Goal: Task Accomplishment & Management: Complete application form

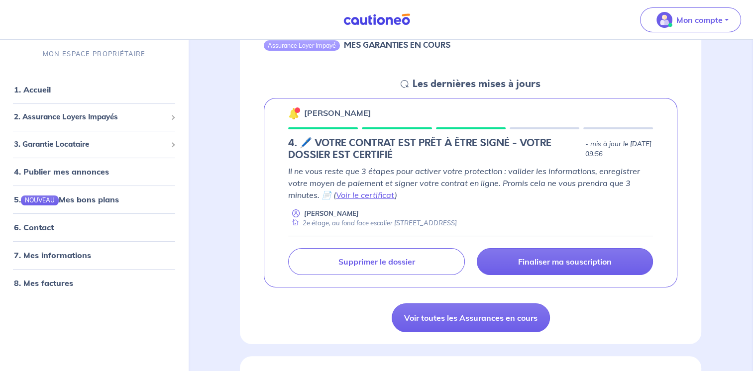
scroll to position [188, 0]
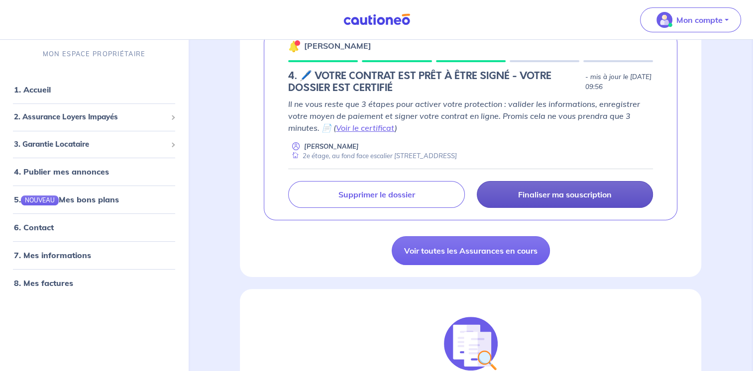
click at [592, 198] on p "Finaliser ma souscription" at bounding box center [565, 195] width 94 height 10
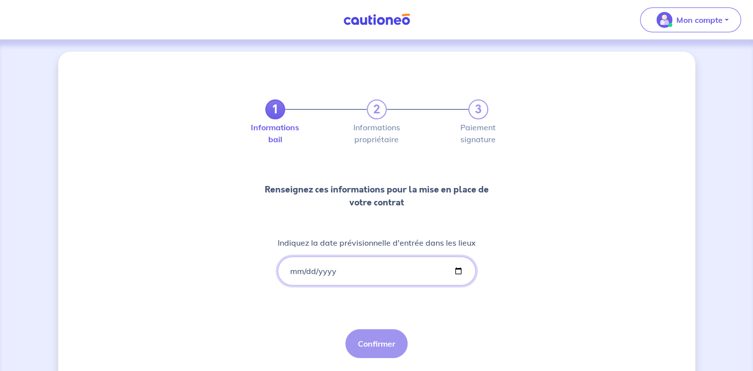
click at [398, 277] on input "Indiquez la date prévisionnelle d'entrée dans les lieux" at bounding box center [377, 271] width 198 height 29
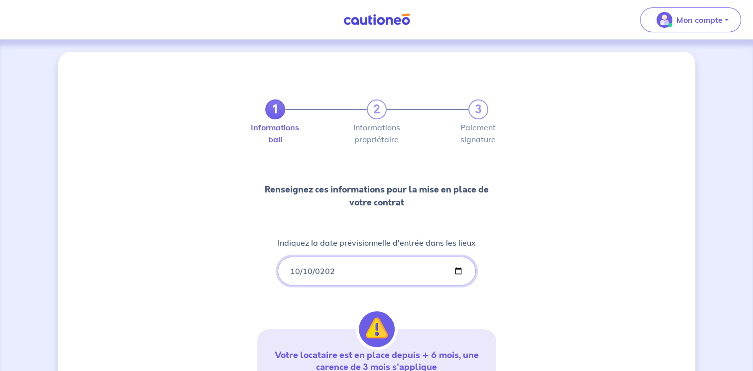
type input "[DATE]"
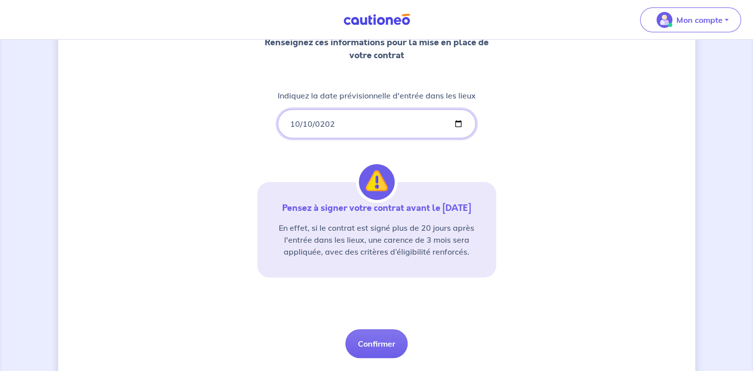
scroll to position [148, 0]
click at [393, 334] on button "Confirmer" at bounding box center [377, 343] width 62 height 29
select select "FR"
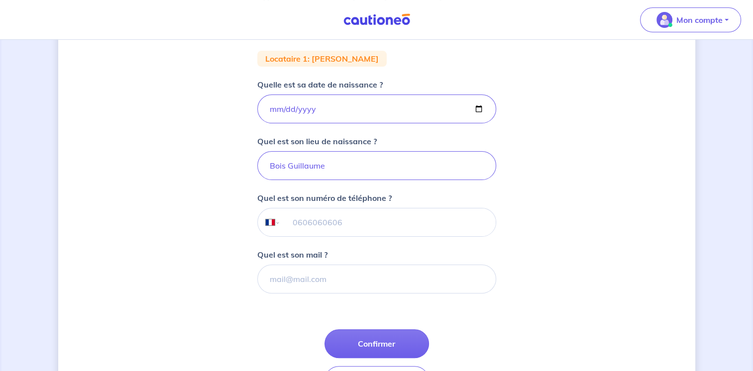
scroll to position [193, 0]
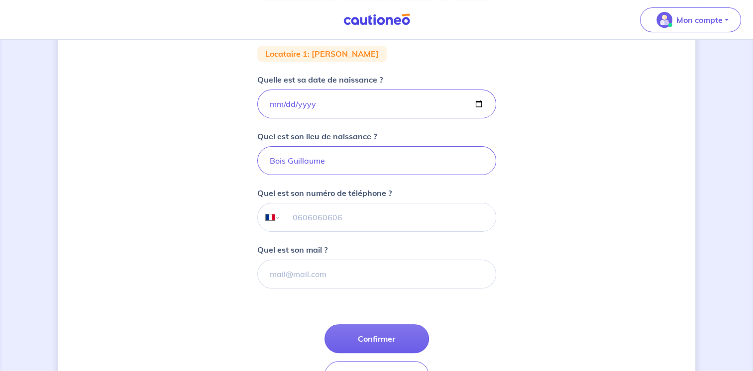
click at [430, 219] on input "tel" at bounding box center [387, 218] width 215 height 28
type input "06 63 53 91 32"
click at [387, 285] on input "Quel est son mail ?" at bounding box center [376, 274] width 239 height 29
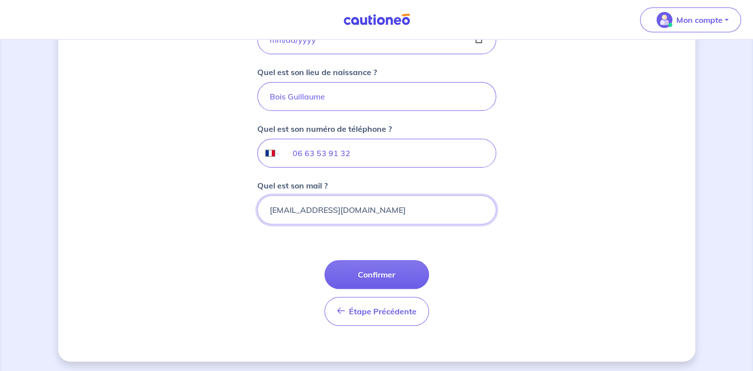
scroll to position [258, 0]
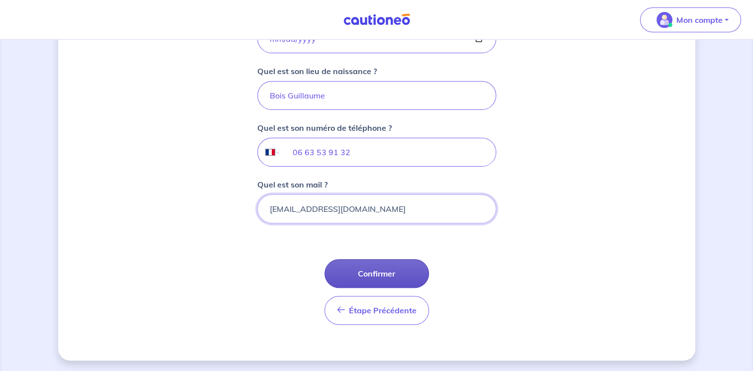
type input "[EMAIL_ADDRESS][DOMAIN_NAME]"
click at [402, 270] on button "Confirmer" at bounding box center [377, 273] width 105 height 29
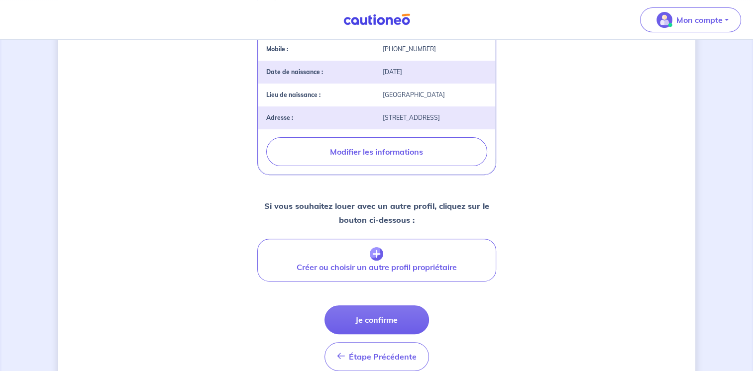
scroll to position [346, 0]
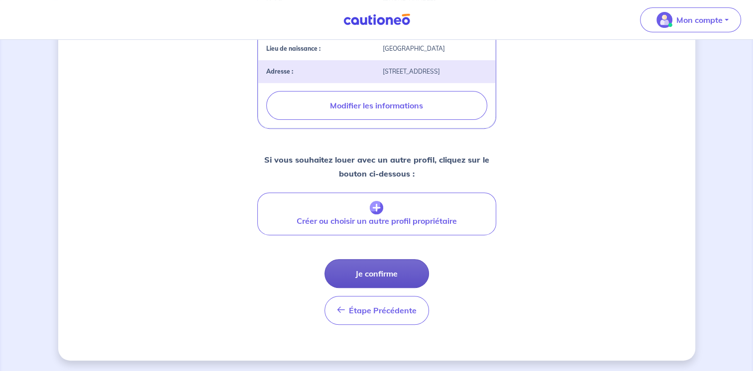
click at [413, 276] on button "Je confirme" at bounding box center [377, 273] width 105 height 29
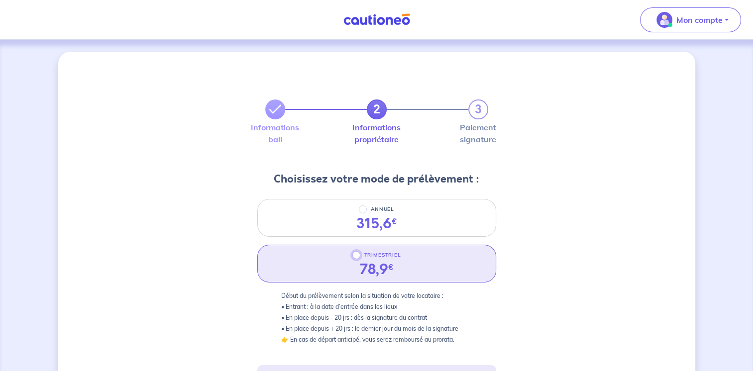
click at [359, 255] on input "TRIMESTRIEL" at bounding box center [357, 255] width 8 height 8
radio input "true"
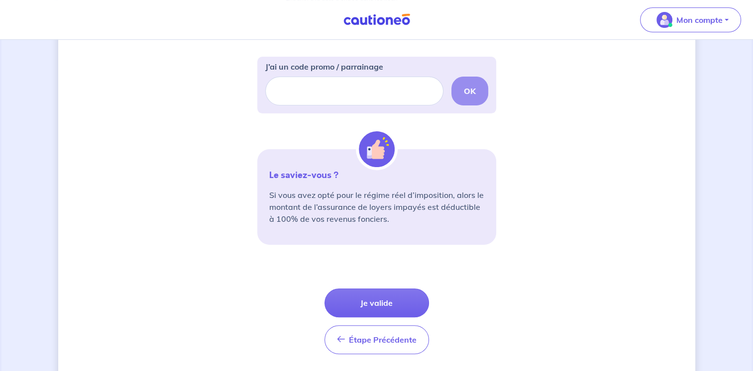
scroll to position [313, 0]
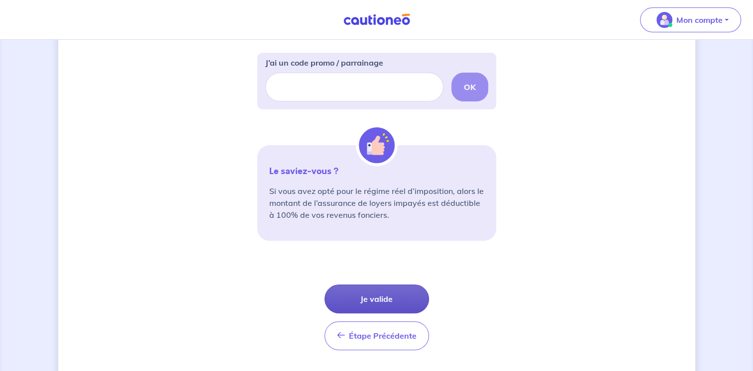
click at [386, 300] on button "Je valide" at bounding box center [377, 299] width 105 height 29
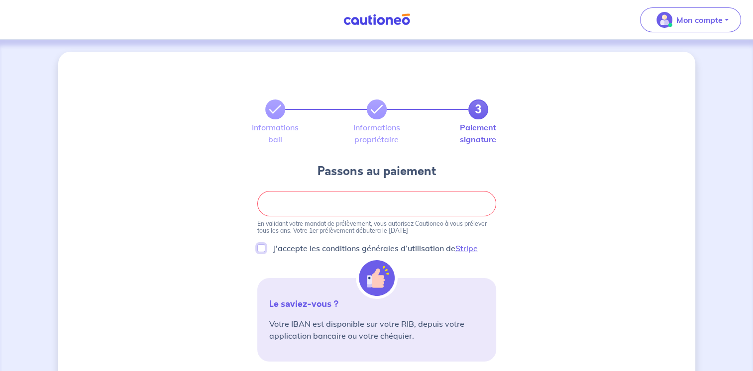
click at [261, 250] on input "J'accepte les conditions générales d’utilisation de Stripe" at bounding box center [261, 248] width 8 height 8
click at [465, 250] on link "Stripe" at bounding box center [467, 248] width 22 height 10
click at [263, 246] on input "J'accepte les conditions générales d’utilisation de Stripe" at bounding box center [261, 248] width 8 height 8
checkbox input "false"
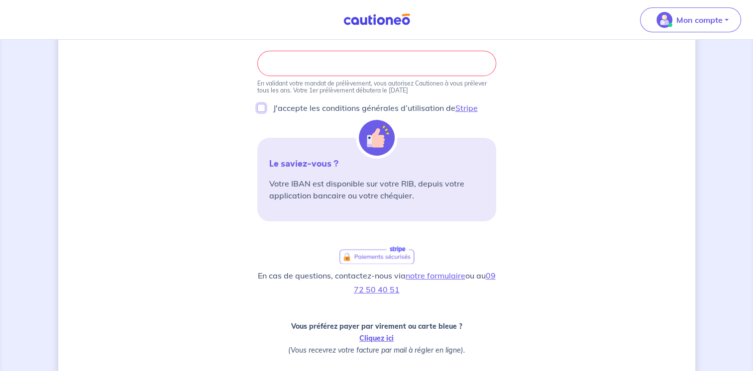
scroll to position [145, 0]
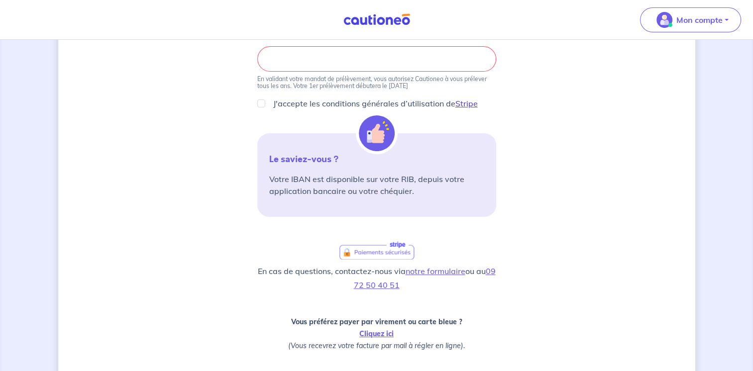
click at [469, 105] on link "Stripe" at bounding box center [467, 104] width 22 height 10
click at [468, 102] on link "Stripe" at bounding box center [467, 104] width 22 height 10
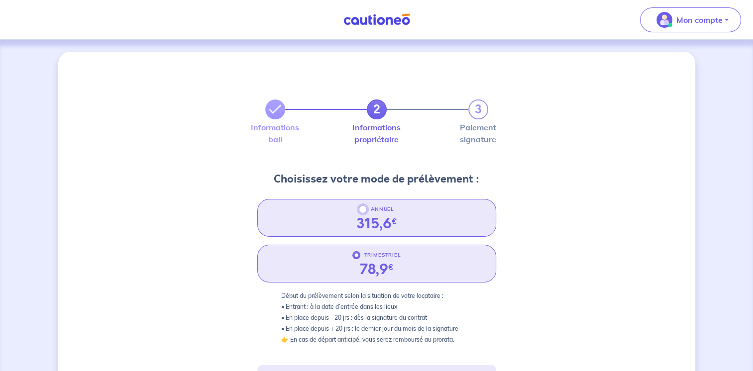
click at [364, 210] on input "ANNUEL" at bounding box center [363, 210] width 8 height 8
radio input "true"
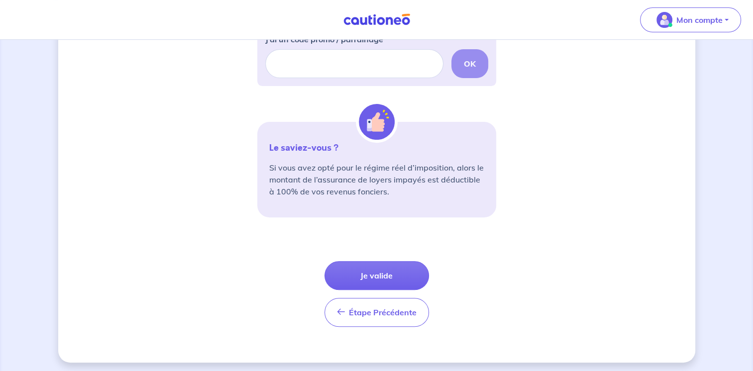
scroll to position [338, 0]
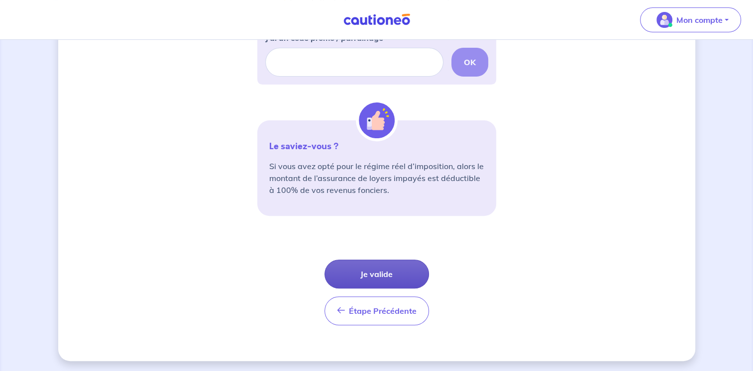
click at [370, 268] on button "Je valide" at bounding box center [377, 274] width 105 height 29
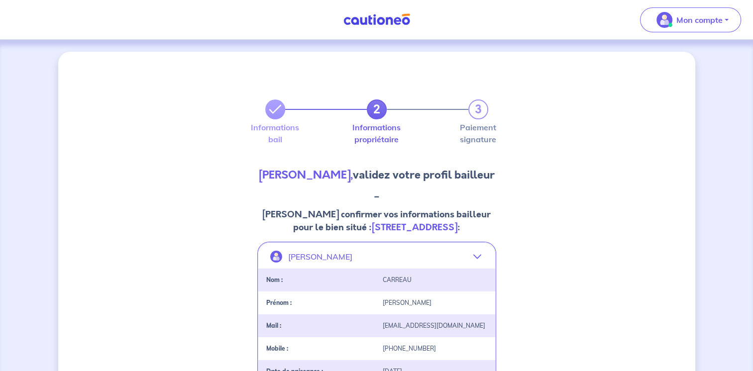
select select "FR"
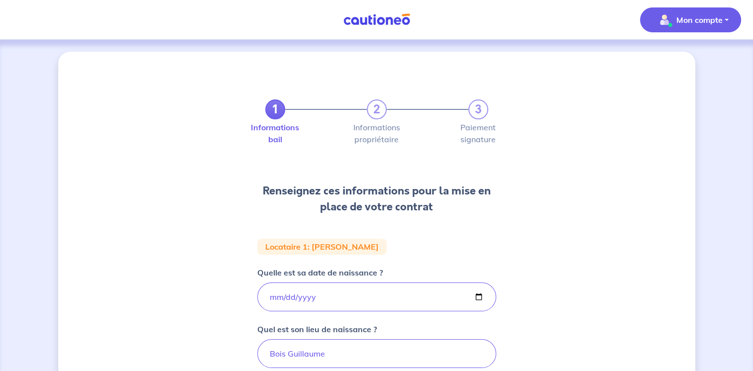
click at [711, 19] on p "Mon compte" at bounding box center [700, 20] width 46 height 12
click at [684, 84] on link "Me déconnecter" at bounding box center [681, 86] width 80 height 16
